Goal: Task Accomplishment & Management: Manage account settings

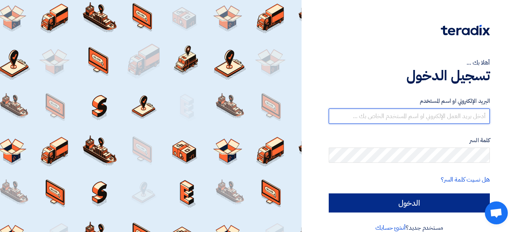
type input "assistant.greenpack.egypt@gmail.com"
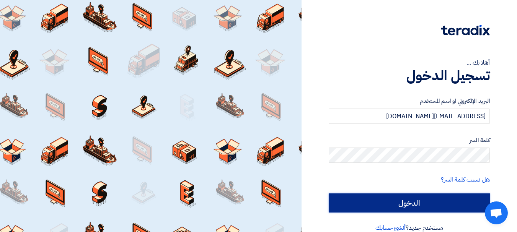
click at [428, 197] on input "الدخول" at bounding box center [408, 202] width 161 height 19
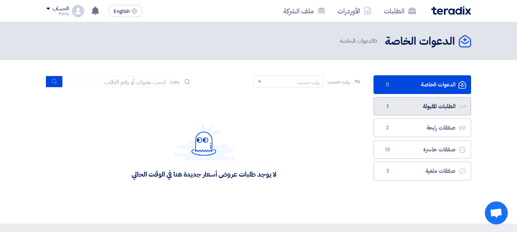
click at [421, 104] on link "الطلبات المقبولة الطلبات المقبولة 1" at bounding box center [422, 106] width 98 height 19
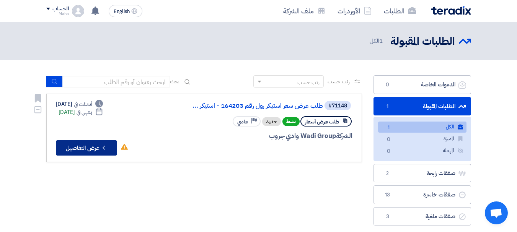
click at [70, 146] on button "Check details عرض التفاصيل" at bounding box center [86, 147] width 61 height 15
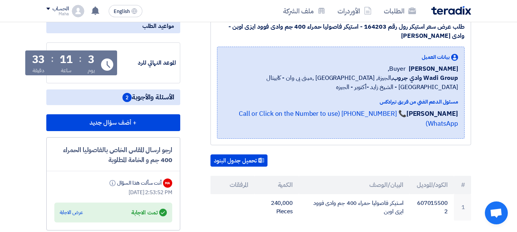
scroll to position [268, 0]
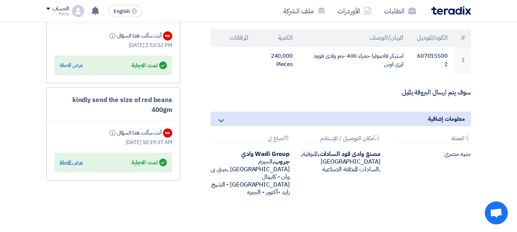
click at [73, 166] on div "عرض الاجابة" at bounding box center [71, 163] width 23 height 8
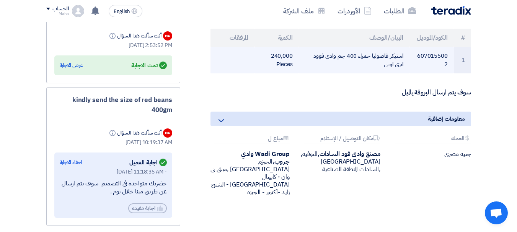
click at [285, 58] on td "240,000 Pieces" at bounding box center [276, 60] width 44 height 26
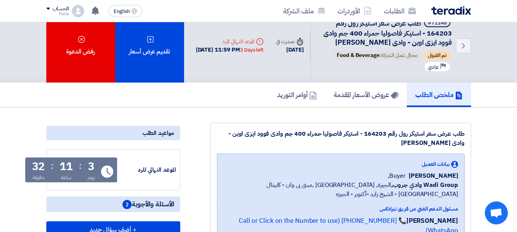
scroll to position [0, 0]
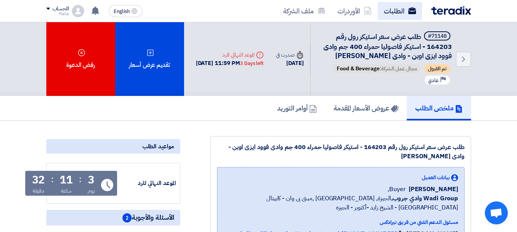
click at [402, 15] on link "الطلبات" at bounding box center [399, 11] width 44 height 18
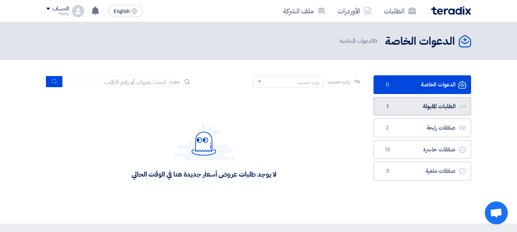
click at [418, 102] on link "الطلبات المقبولة الطلبات المقبولة 1" at bounding box center [422, 106] width 98 height 19
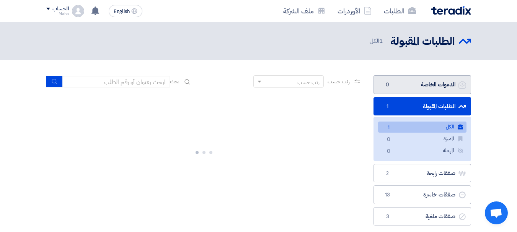
click at [418, 82] on link "الدعوات الخاصة الدعوات الخاصة 0" at bounding box center [422, 84] width 98 height 19
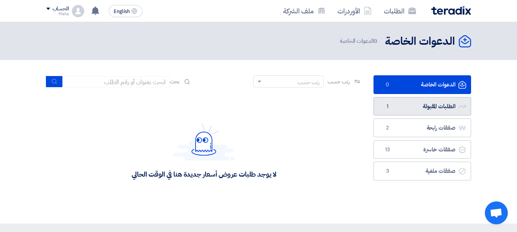
click at [406, 105] on link "الطلبات المقبولة الطلبات المقبولة 1" at bounding box center [422, 106] width 98 height 19
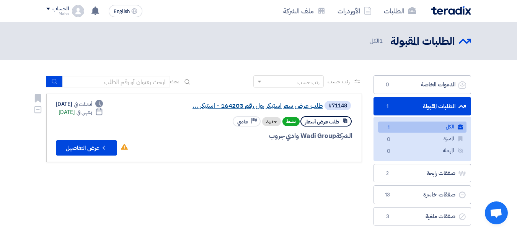
click at [237, 104] on link "طلب عرض سعر استيكر رول رقم 164203 - استيكر ..." at bounding box center [246, 105] width 153 height 7
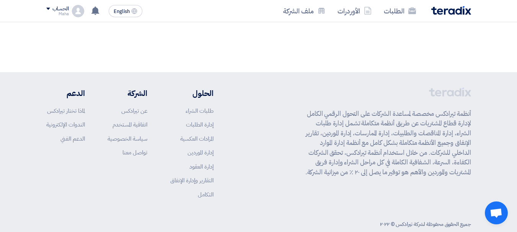
scroll to position [448, 0]
drag, startPoint x: 288, startPoint y: 168, endPoint x: 477, endPoint y: 98, distance: 202.4
click at [477, 98] on footer "أنظمة تيرادكس مخصصة لمساعدة الشركات على التحول الرقمي الكامل لإدارة قطاع المشتر…" at bounding box center [258, 159] width 517 height 176
drag, startPoint x: 421, startPoint y: 105, endPoint x: 242, endPoint y: 85, distance: 180.1
click at [242, 86] on div "أنظمة تيرادكس مخصصة لمساعدة الشركات على التحول الرقمي الكامل لإدارة قطاع المشتر…" at bounding box center [258, 147] width 424 height 123
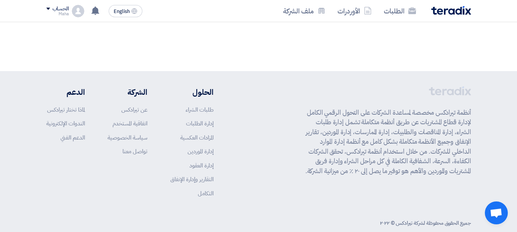
drag, startPoint x: 300, startPoint y: 79, endPoint x: 296, endPoint y: 164, distance: 85.0
click at [296, 164] on div "أنظمة تيرادكس مخصصة لمساعدة الشركات على التحول الرقمي الكامل لإدارة قطاع المشتر…" at bounding box center [258, 147] width 424 height 123
click at [321, 117] on p "أنظمة تيرادكس مخصصة لمساعدة الشركات على التحول الرقمي الكامل لإدارة قطاع المشتر…" at bounding box center [386, 142] width 170 height 68
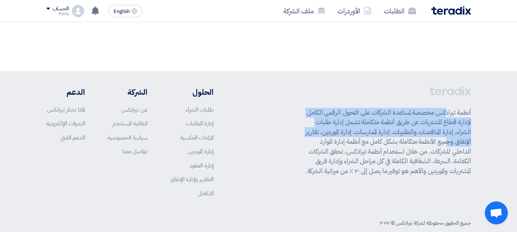
drag, startPoint x: 305, startPoint y: 120, endPoint x: 485, endPoint y: 96, distance: 182.2
click at [485, 96] on footer "أنظمة تيرادكس مخصصة لمساعدة الشركات على التحول الرقمي الكامل لإدارة قطاع المشتر…" at bounding box center [258, 159] width 517 height 176
click at [480, 101] on footer "أنظمة تيرادكس مخصصة لمساعدة الشركات على التحول الرقمي الكامل لإدارة قطاع المشتر…" at bounding box center [258, 159] width 517 height 176
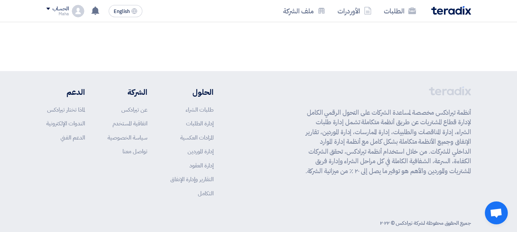
click at [486, 149] on footer "أنظمة تيرادكس مخصصة لمساعدة الشركات على التحول الرقمي الكامل لإدارة قطاع المشتر…" at bounding box center [258, 159] width 517 height 176
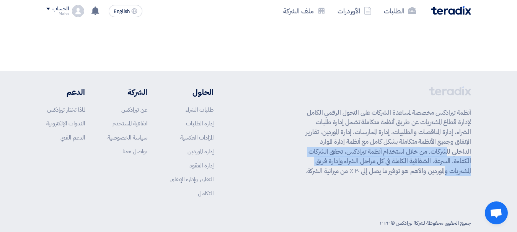
drag, startPoint x: 486, startPoint y: 158, endPoint x: 304, endPoint y: 130, distance: 183.8
click at [304, 130] on footer "أنظمة تيرادكس مخصصة لمساعدة الشركات على التحول الرقمي الكامل لإدارة قطاع المشتر…" at bounding box center [258, 159] width 517 height 176
click at [311, 150] on p "أنظمة تيرادكس مخصصة لمساعدة الشركات على التحول الرقمي الكامل لإدارة قطاع المشتر…" at bounding box center [386, 142] width 170 height 68
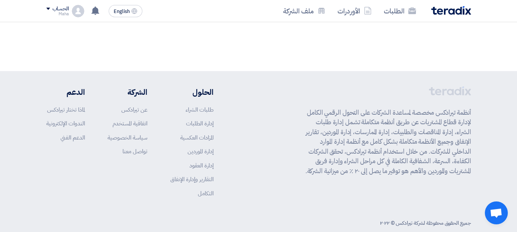
drag, startPoint x: 298, startPoint y: 156, endPoint x: 498, endPoint y: 98, distance: 208.3
click at [498, 98] on footer "أنظمة تيرادكس مخصصة لمساعدة الشركات على التحول الرقمي الكامل لإدارة قطاع المشتر…" at bounding box center [258, 159] width 517 height 176
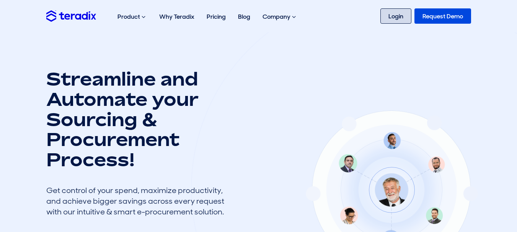
click at [392, 17] on link "Login" at bounding box center [395, 15] width 31 height 15
